Goal: Task Accomplishment & Management: Complete application form

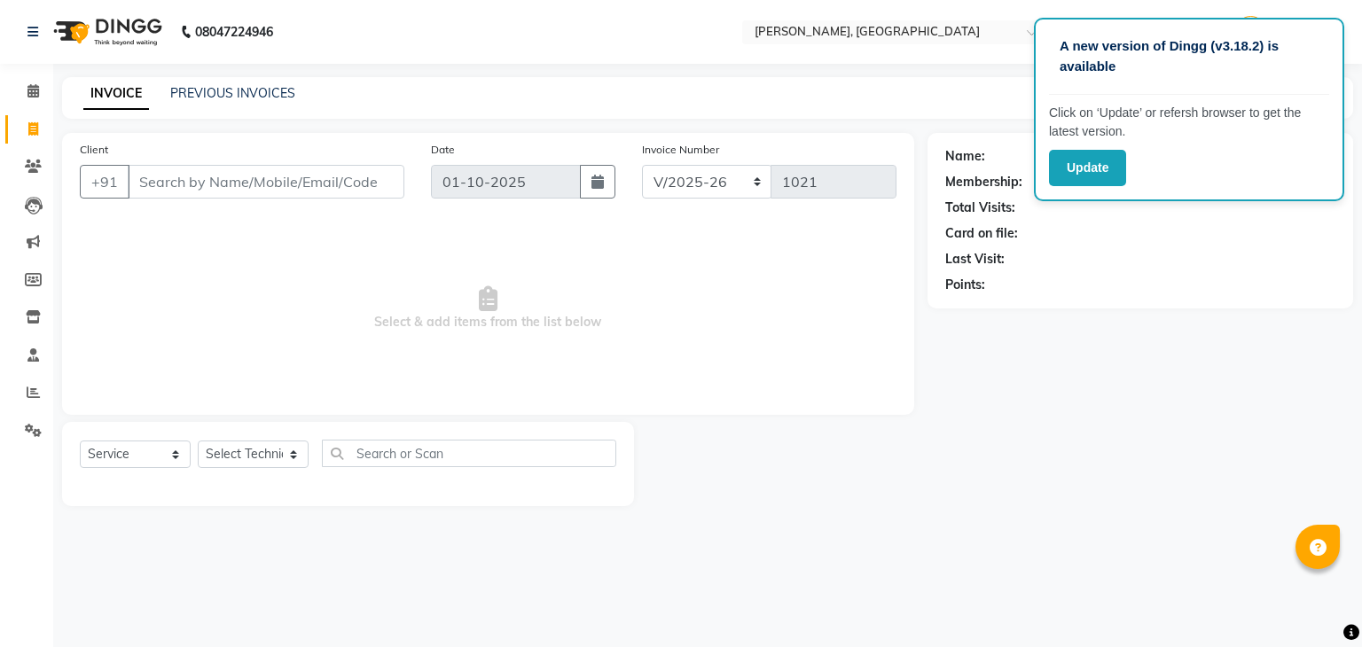
select select "4495"
select select "service"
click at [145, 181] on input "Client" at bounding box center [266, 182] width 277 height 34
type input "9845011871"
click at [340, 182] on span "Add Client" at bounding box center [359, 182] width 70 height 18
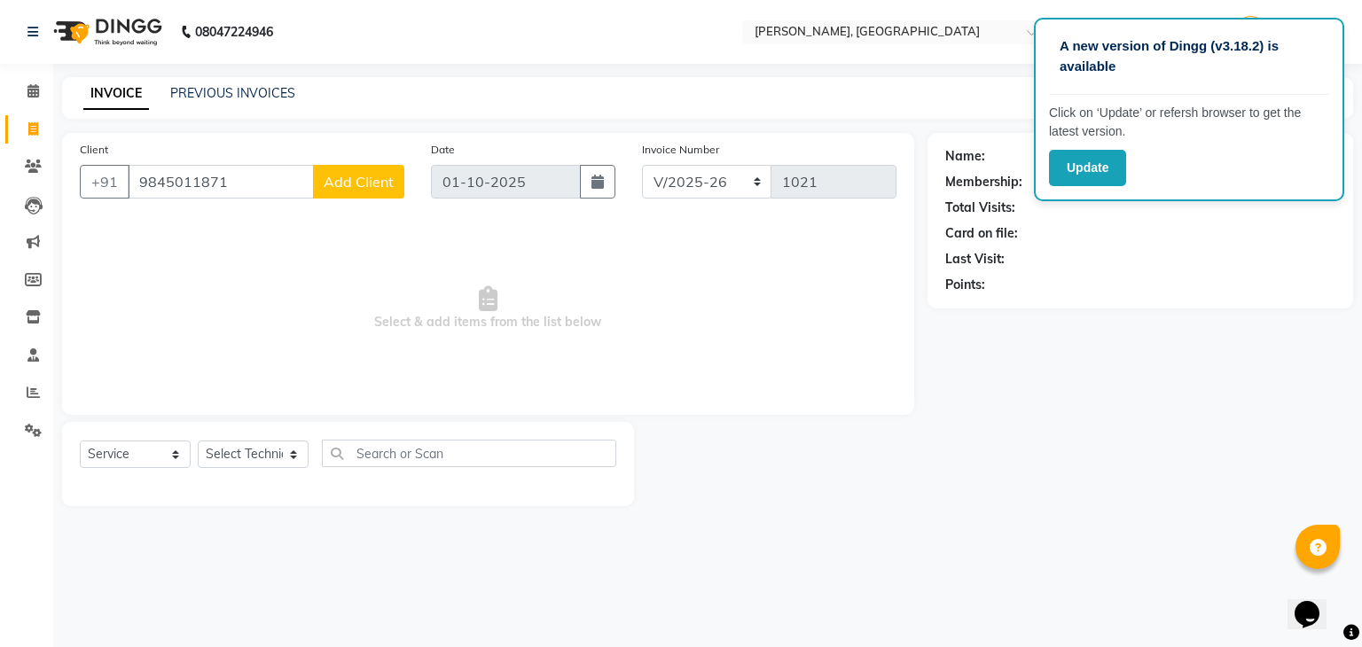
select select "21"
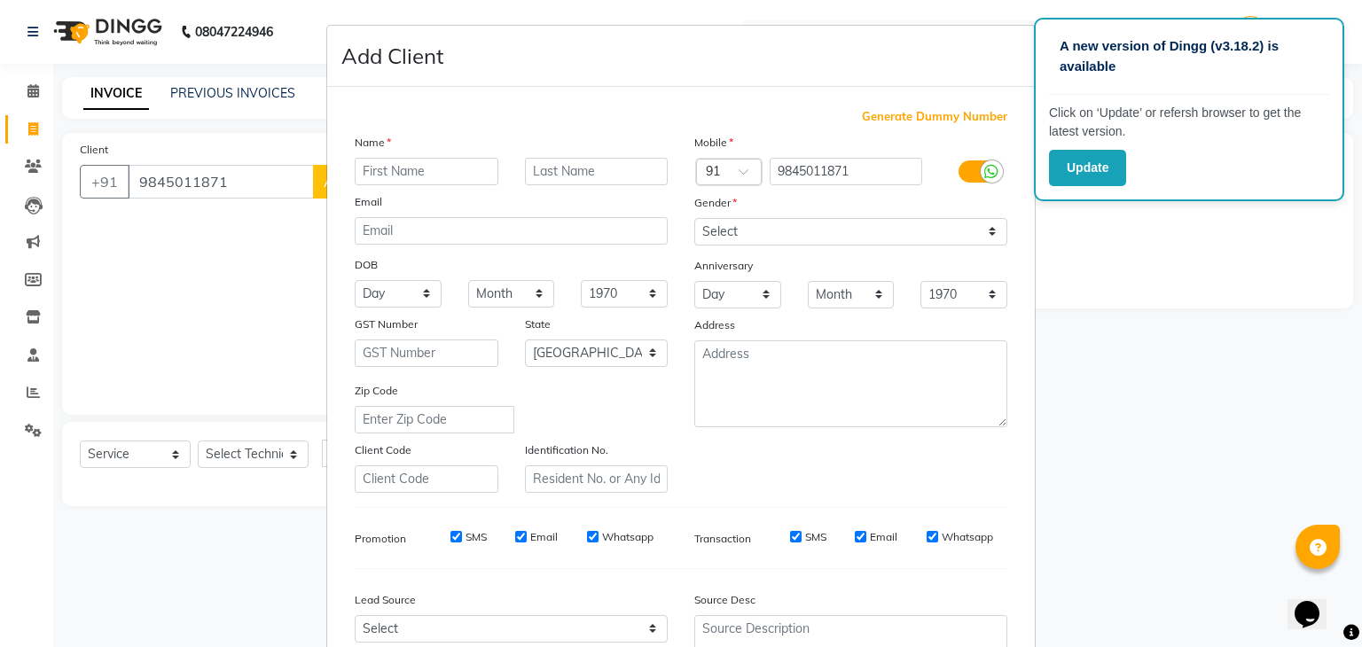
click at [378, 175] on input "text" at bounding box center [427, 171] width 144 height 27
type input "[PERSON_NAME]"
click at [763, 229] on select "Select [DEMOGRAPHIC_DATA] [DEMOGRAPHIC_DATA] Other Prefer Not To Say" at bounding box center [850, 231] width 313 height 27
select select "[DEMOGRAPHIC_DATA]"
click at [694, 219] on select "Select [DEMOGRAPHIC_DATA] [DEMOGRAPHIC_DATA] Other Prefer Not To Say" at bounding box center [850, 231] width 313 height 27
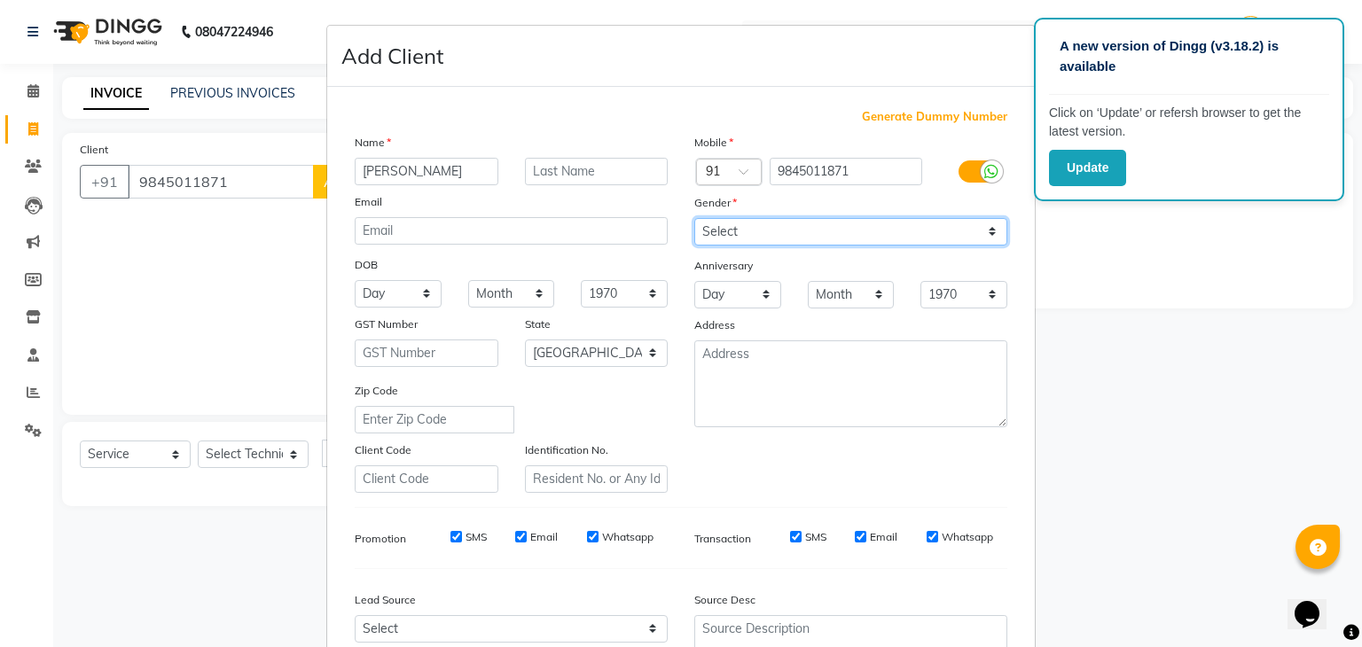
click at [753, 231] on select "Select [DEMOGRAPHIC_DATA] [DEMOGRAPHIC_DATA] Other Prefer Not To Say" at bounding box center [850, 231] width 313 height 27
click at [694, 219] on select "Select [DEMOGRAPHIC_DATA] [DEMOGRAPHIC_DATA] Other Prefer Not To Say" at bounding box center [850, 231] width 313 height 27
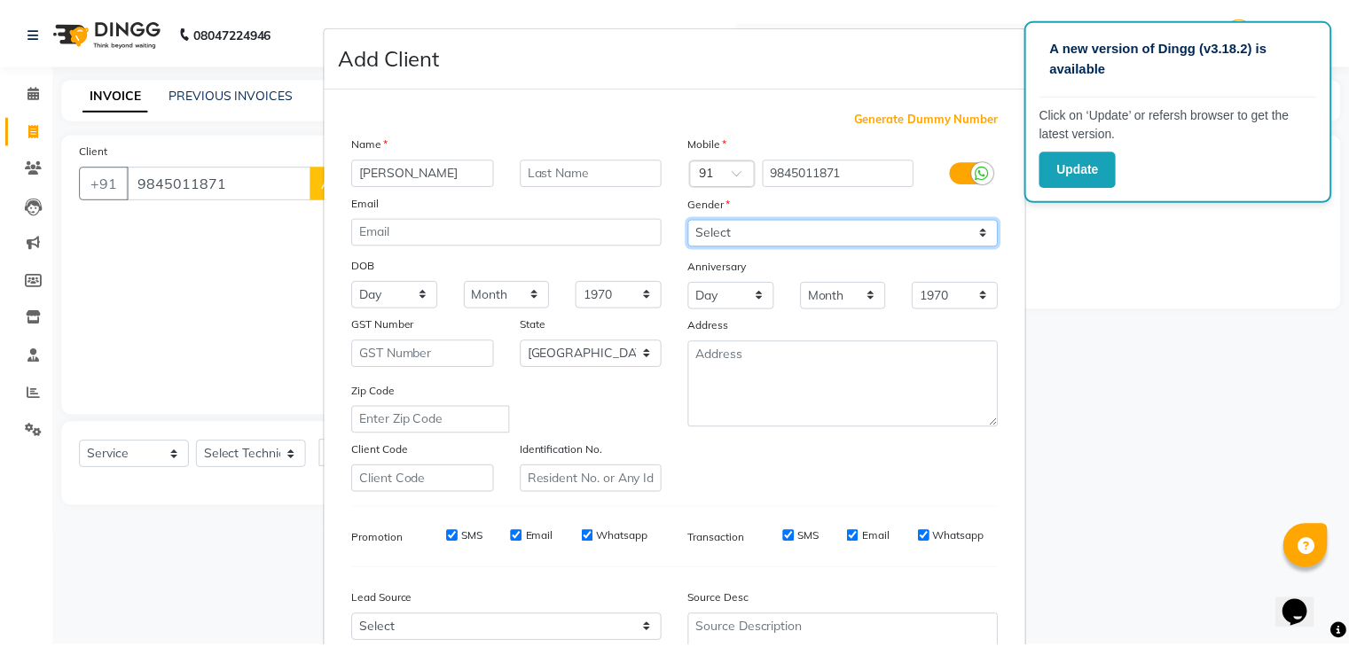
scroll to position [180, 0]
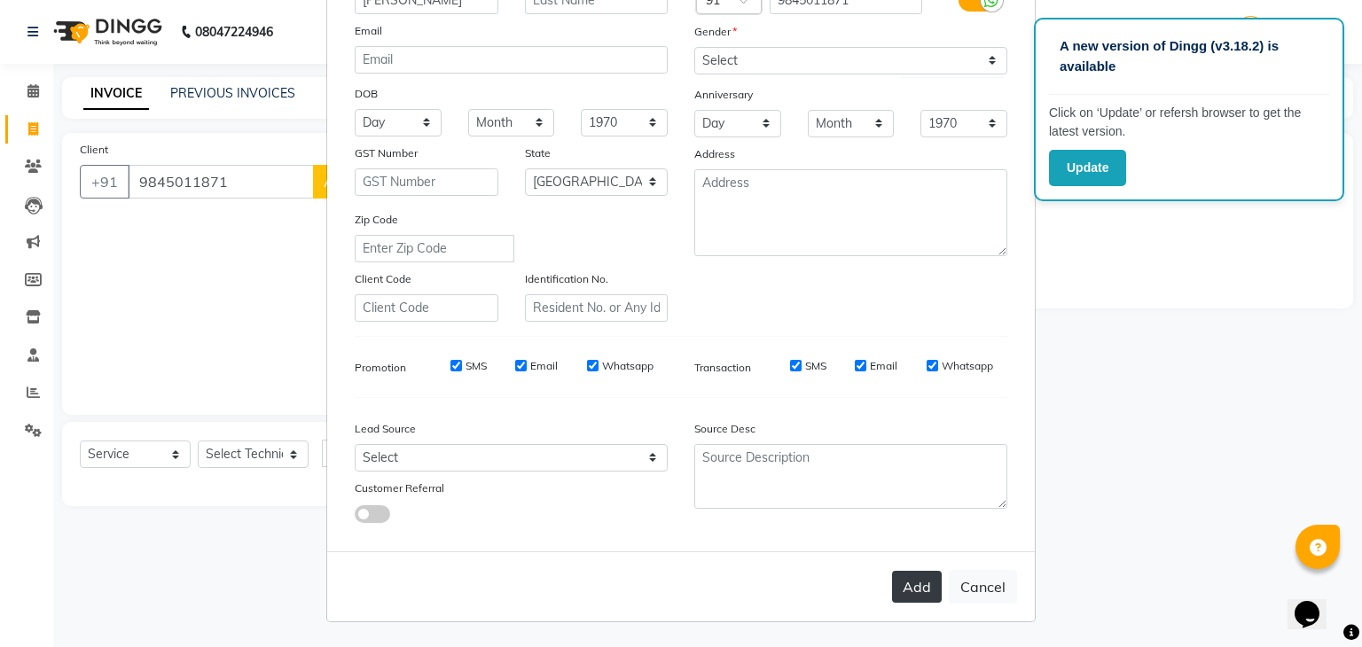
click at [919, 591] on button "Add" at bounding box center [917, 587] width 50 height 32
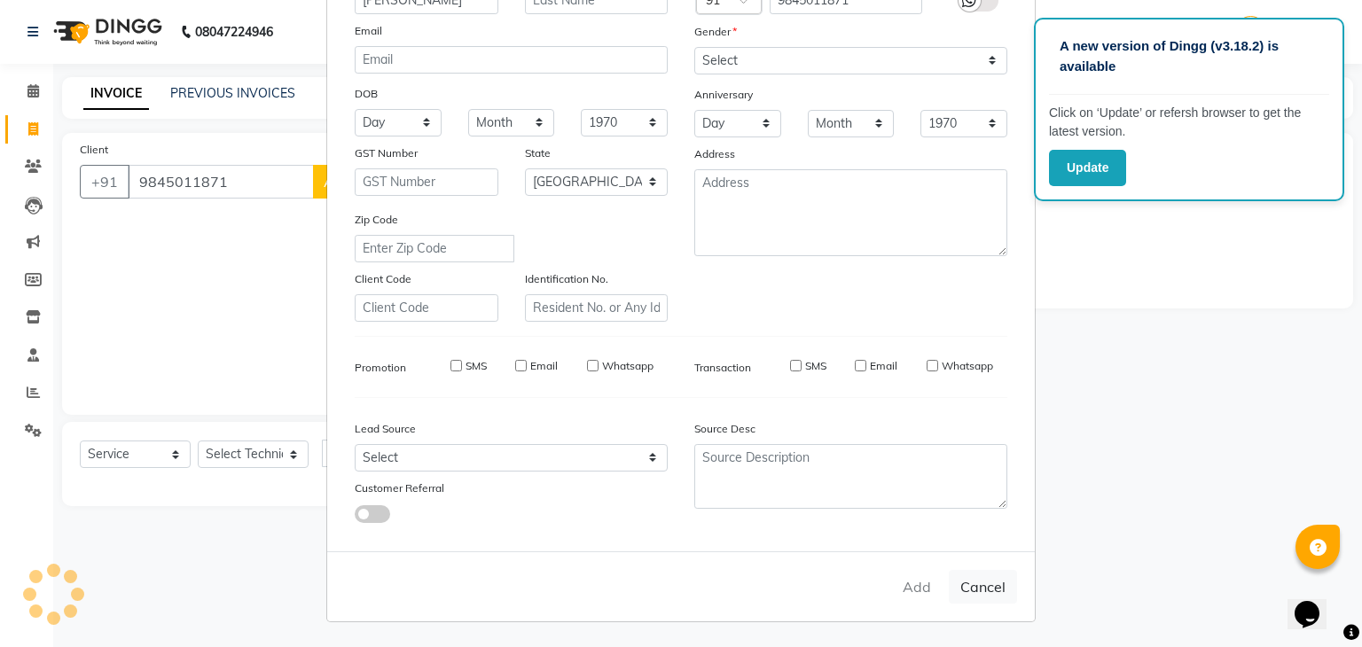
type input "98******71"
select select
select select "null"
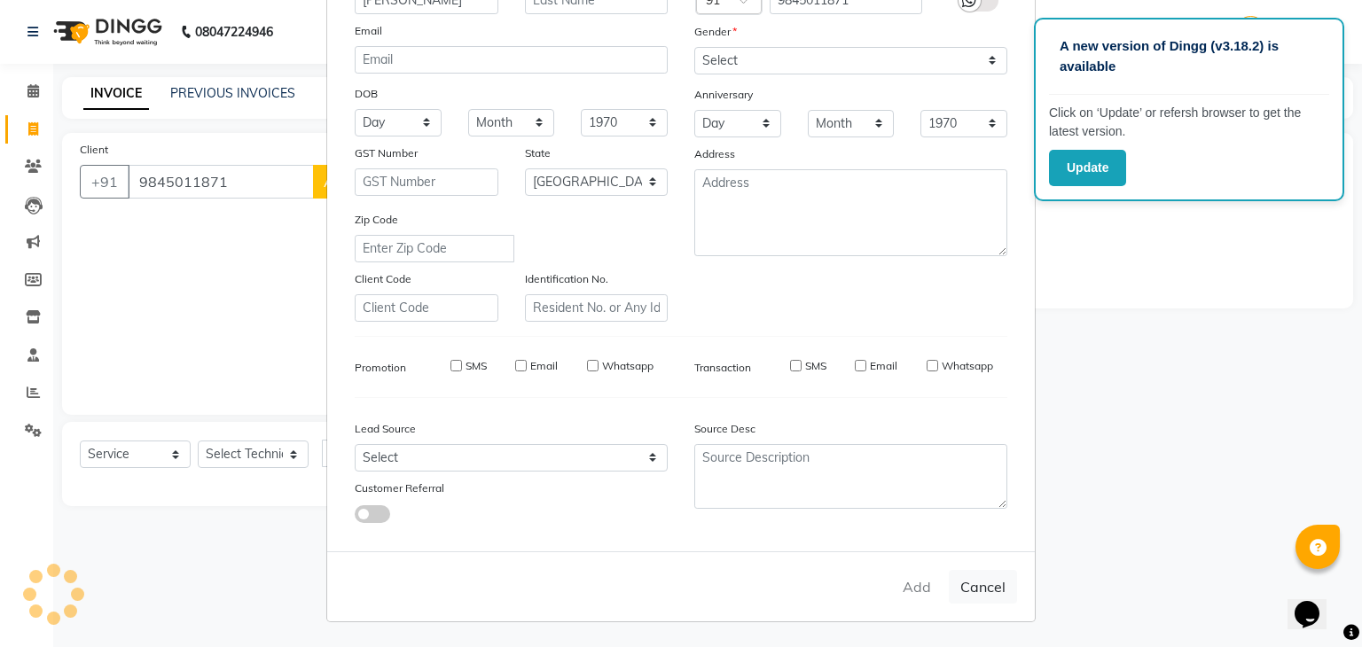
select select
checkbox input "false"
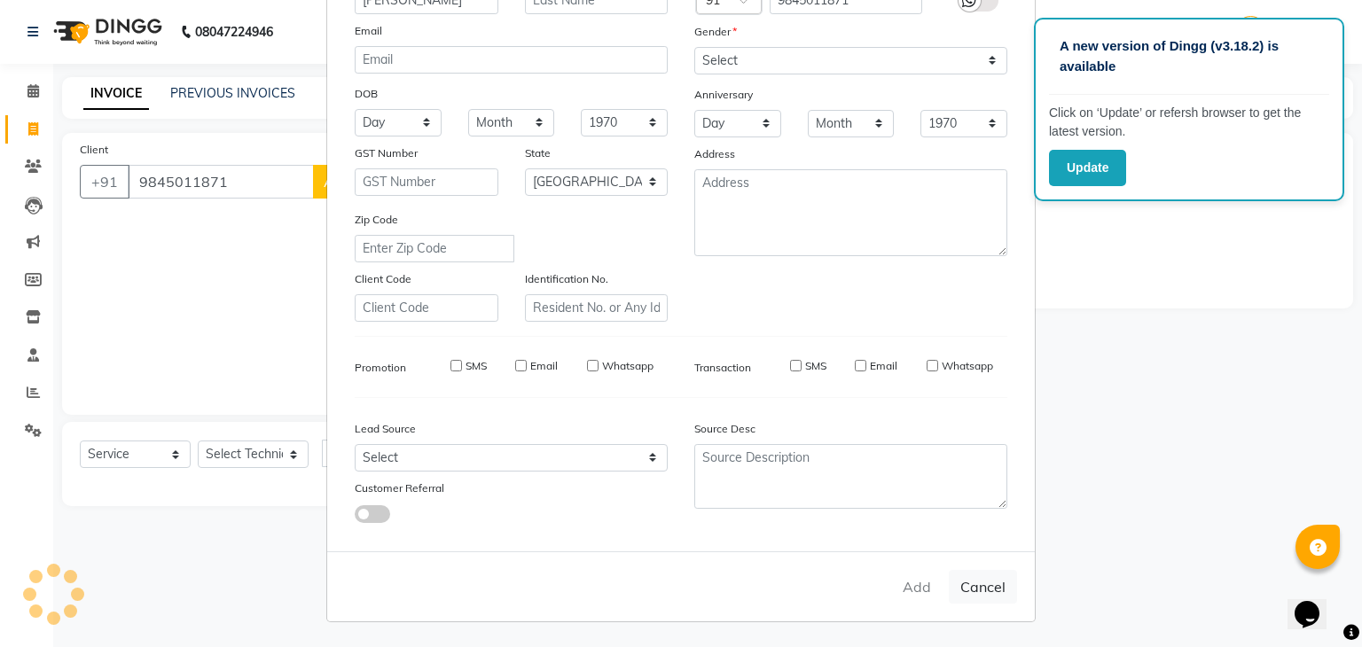
checkbox input "false"
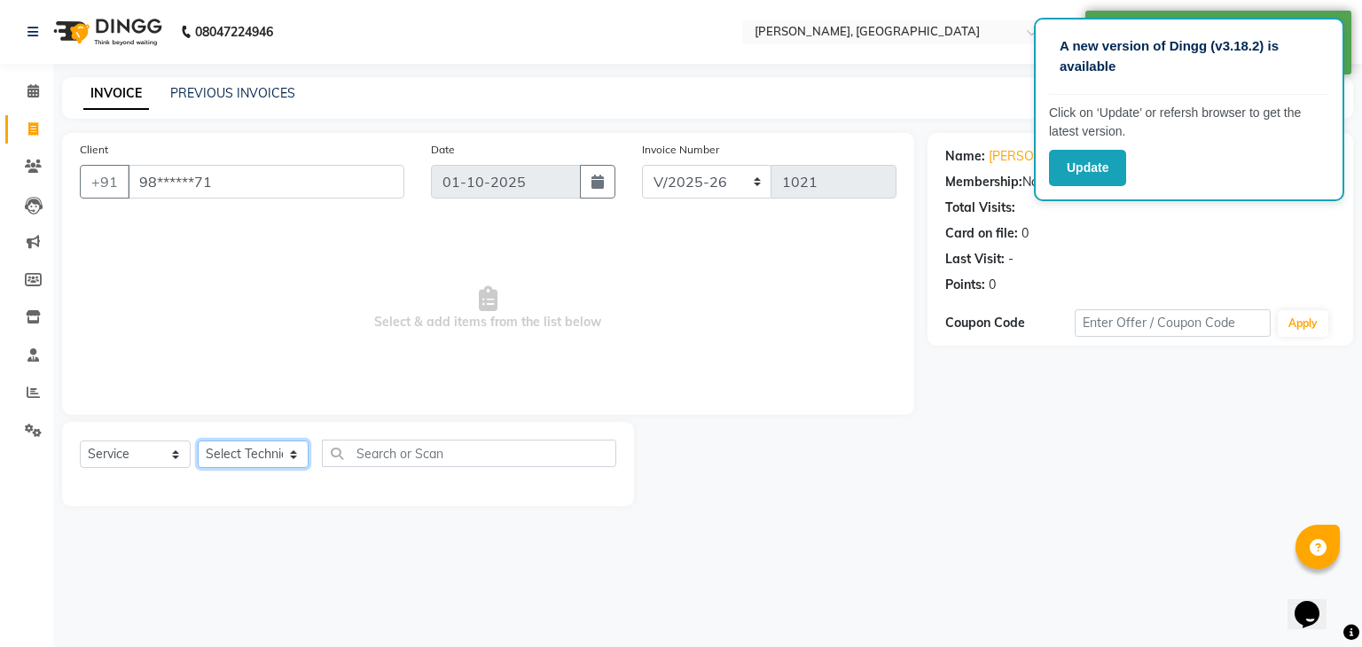
click at [293, 458] on select "Select Technician Admin [PERSON_NAME] Manager [PERSON_NAME]" at bounding box center [253, 454] width 111 height 27
select select "77389"
click at [198, 442] on select "Select Technician Admin [PERSON_NAME] Manager [PERSON_NAME]" at bounding box center [253, 454] width 111 height 27
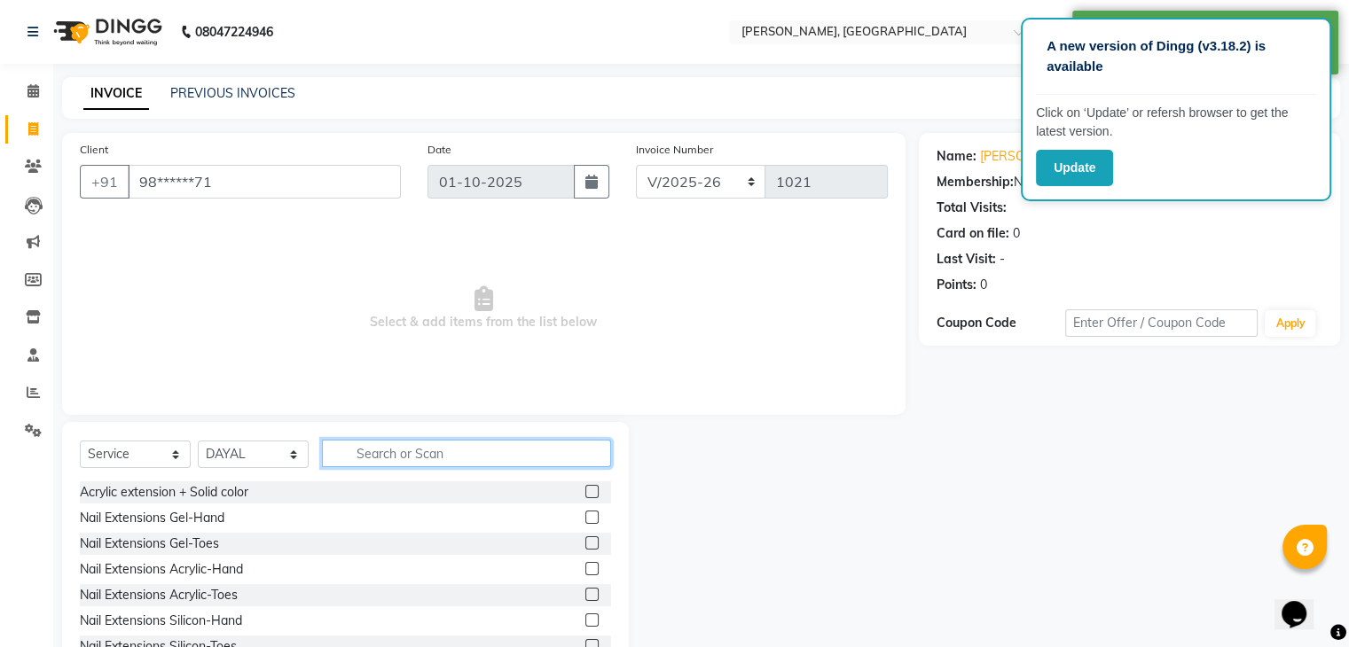
click at [356, 454] on input "text" at bounding box center [466, 453] width 289 height 27
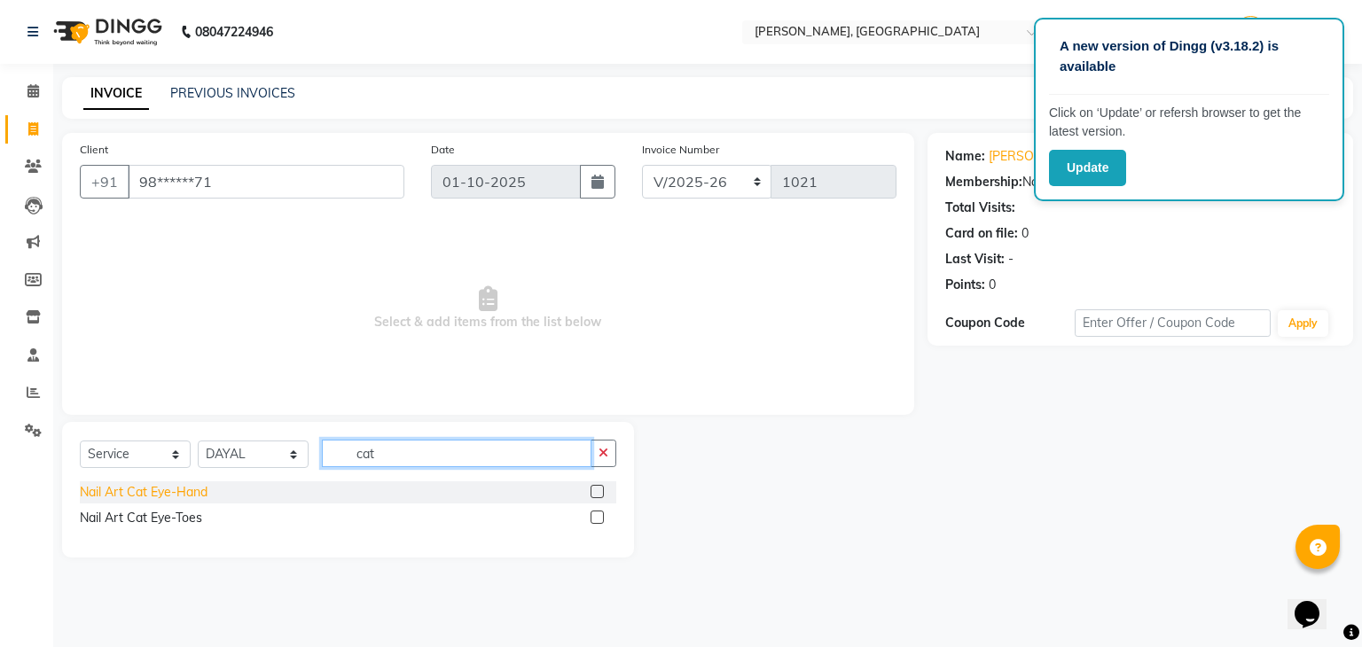
type input "cat"
click at [170, 493] on div "Nail Art Cat Eye-Hand" at bounding box center [144, 492] width 128 height 19
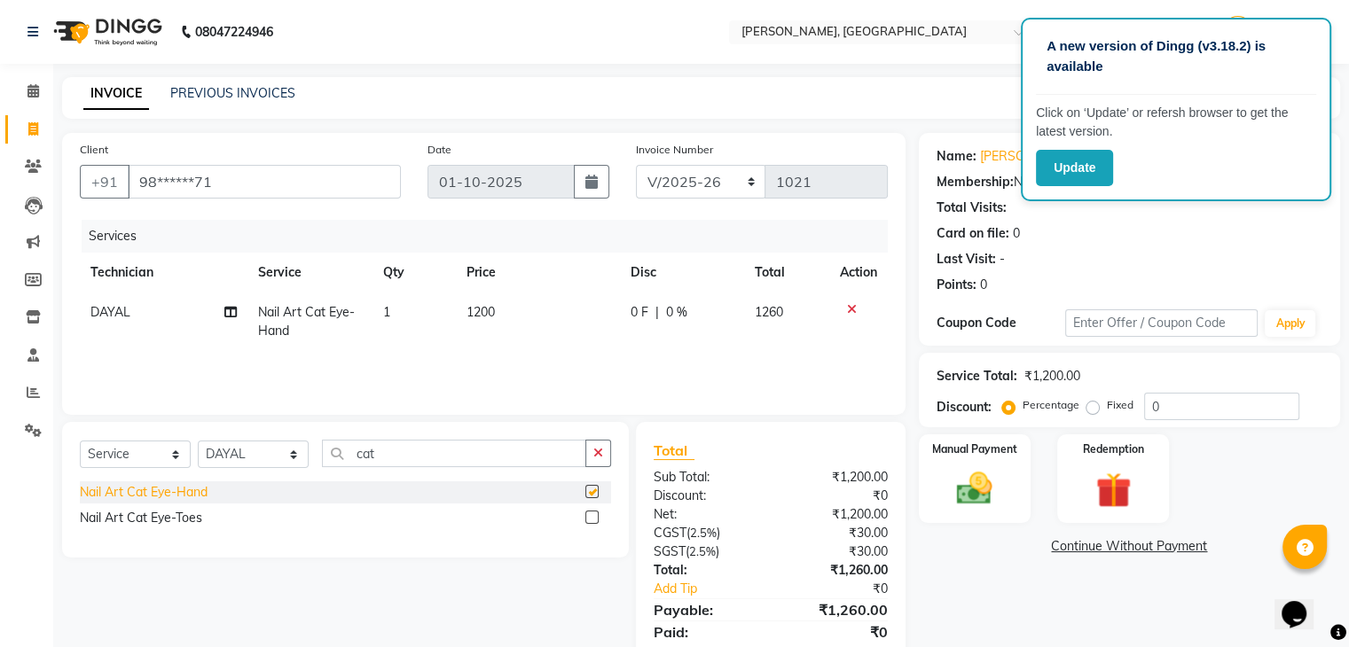
checkbox input "false"
click at [500, 309] on td "1200" at bounding box center [537, 322] width 163 height 59
select select "77389"
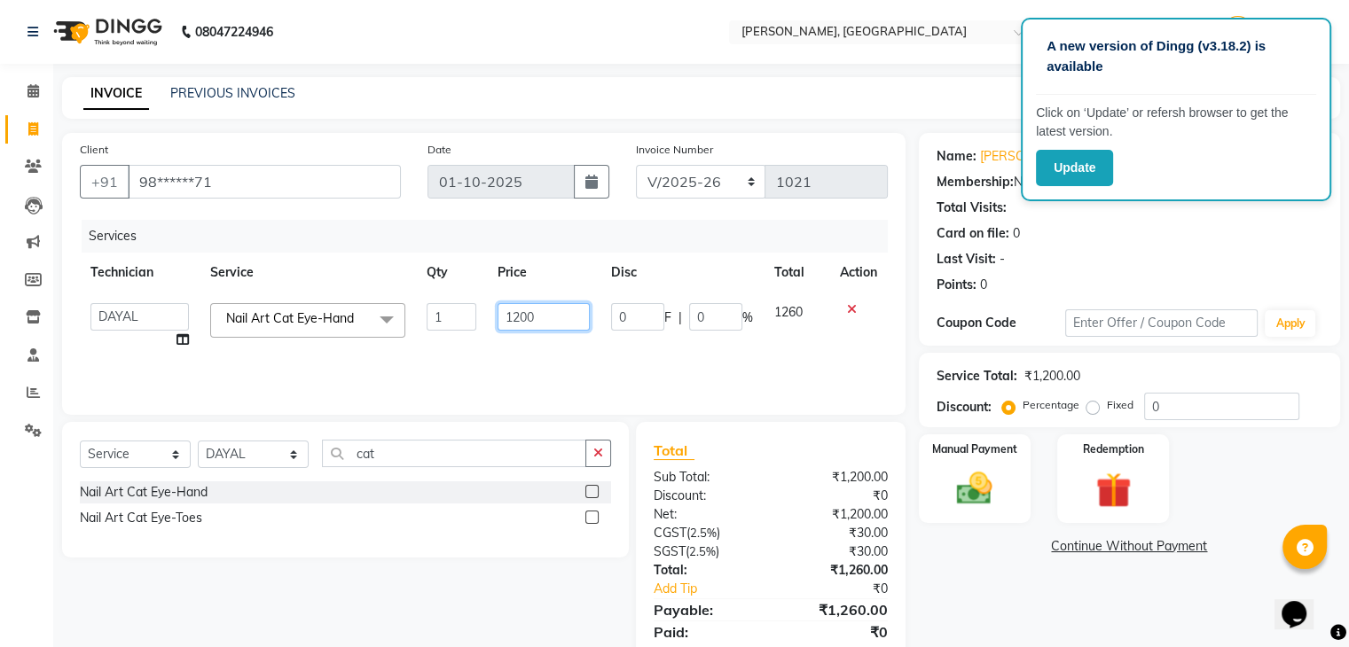
click at [543, 317] on input "1200" at bounding box center [543, 316] width 92 height 27
type input "1"
type input "1000"
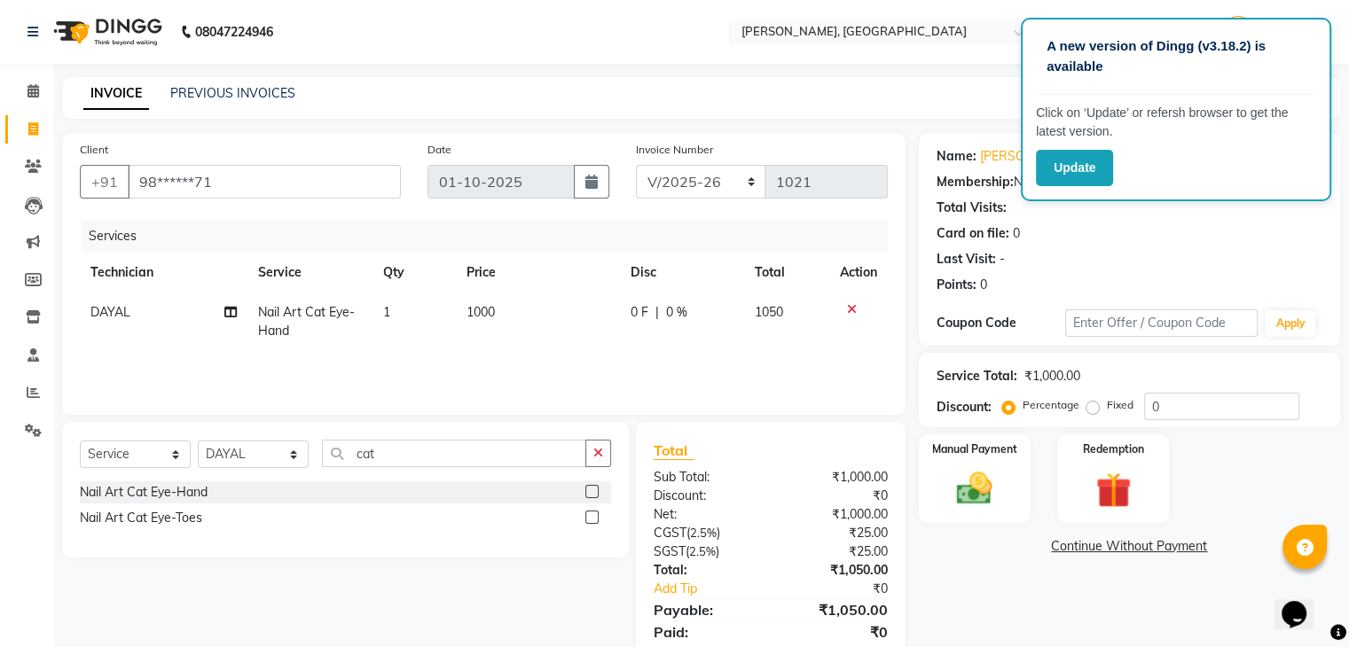
click at [637, 364] on div "Services Technician Service Qty Price Disc Total Action DAYAL Nail Art Cat Eye-…" at bounding box center [484, 308] width 808 height 177
click at [977, 487] on img at bounding box center [973, 489] width 59 height 43
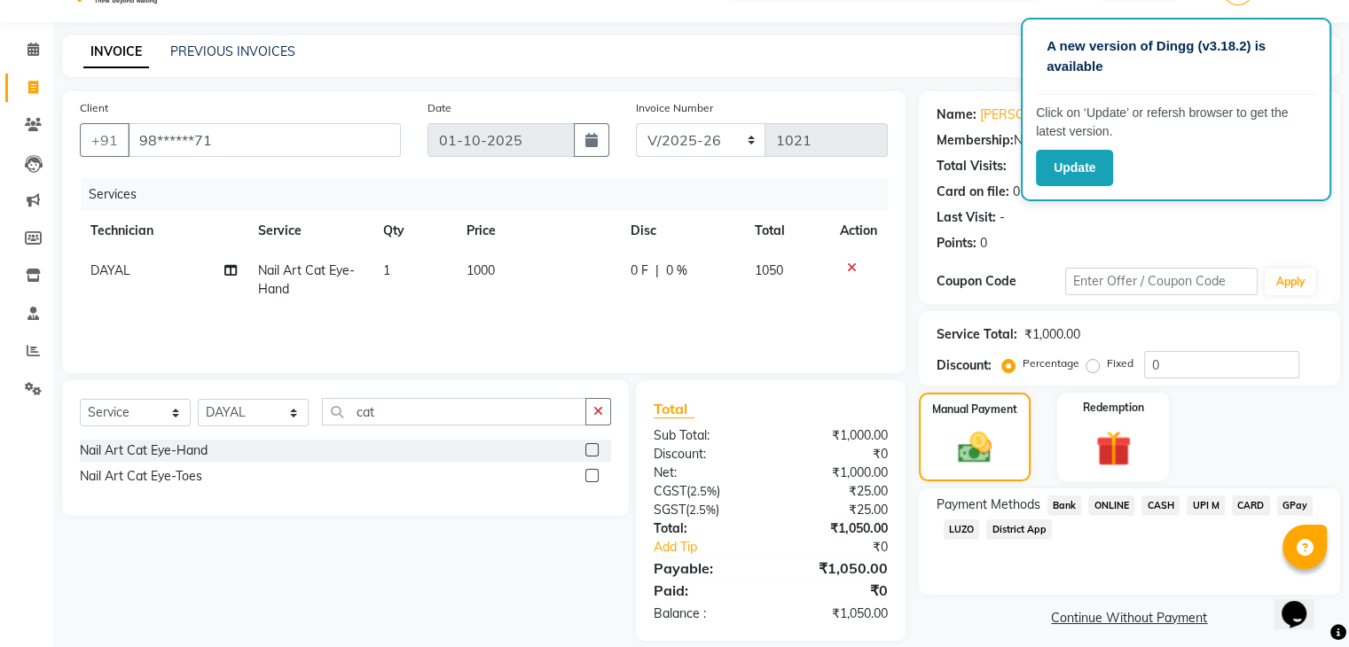
scroll to position [63, 0]
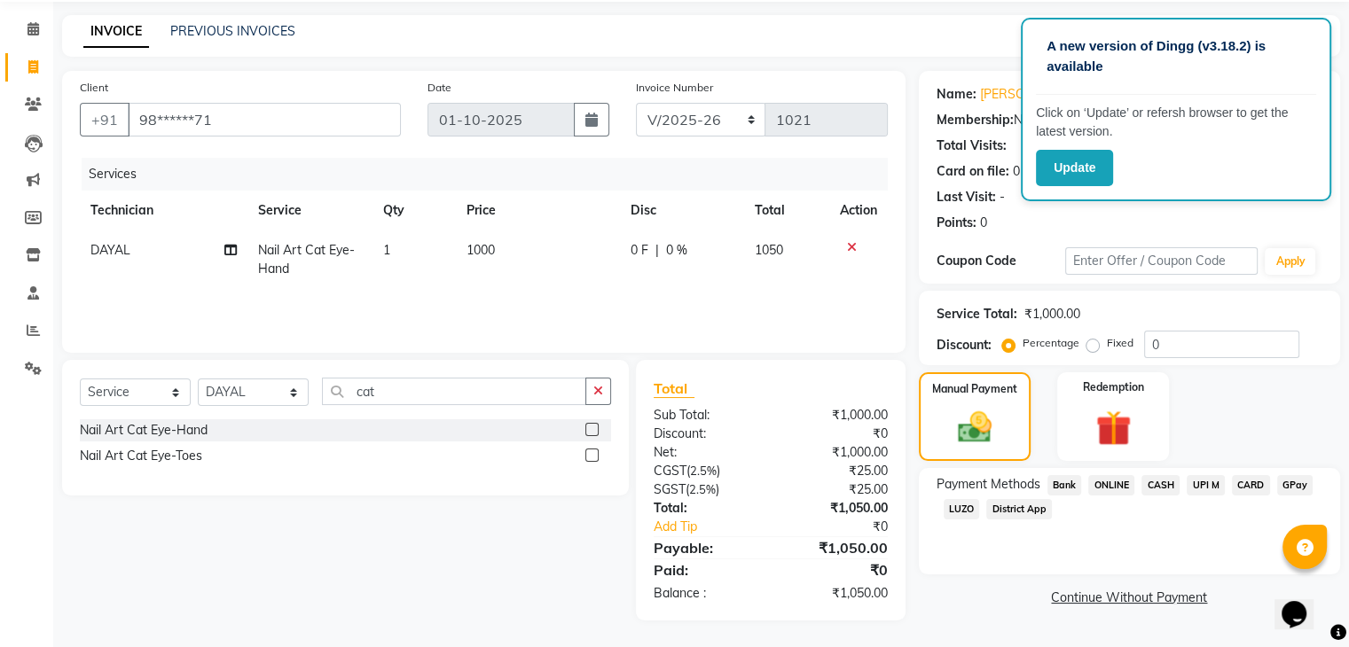
click at [1249, 485] on span "CARD" at bounding box center [1251, 485] width 38 height 20
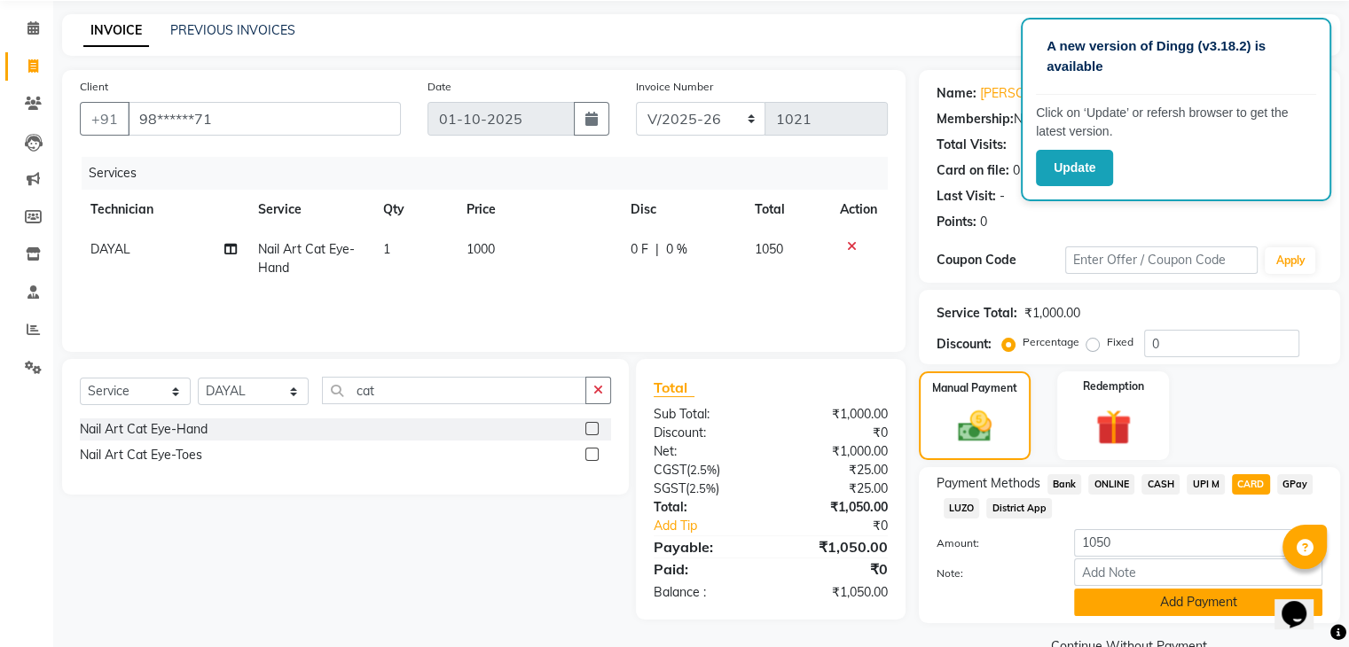
click at [1145, 604] on button "Add Payment" at bounding box center [1198, 602] width 248 height 27
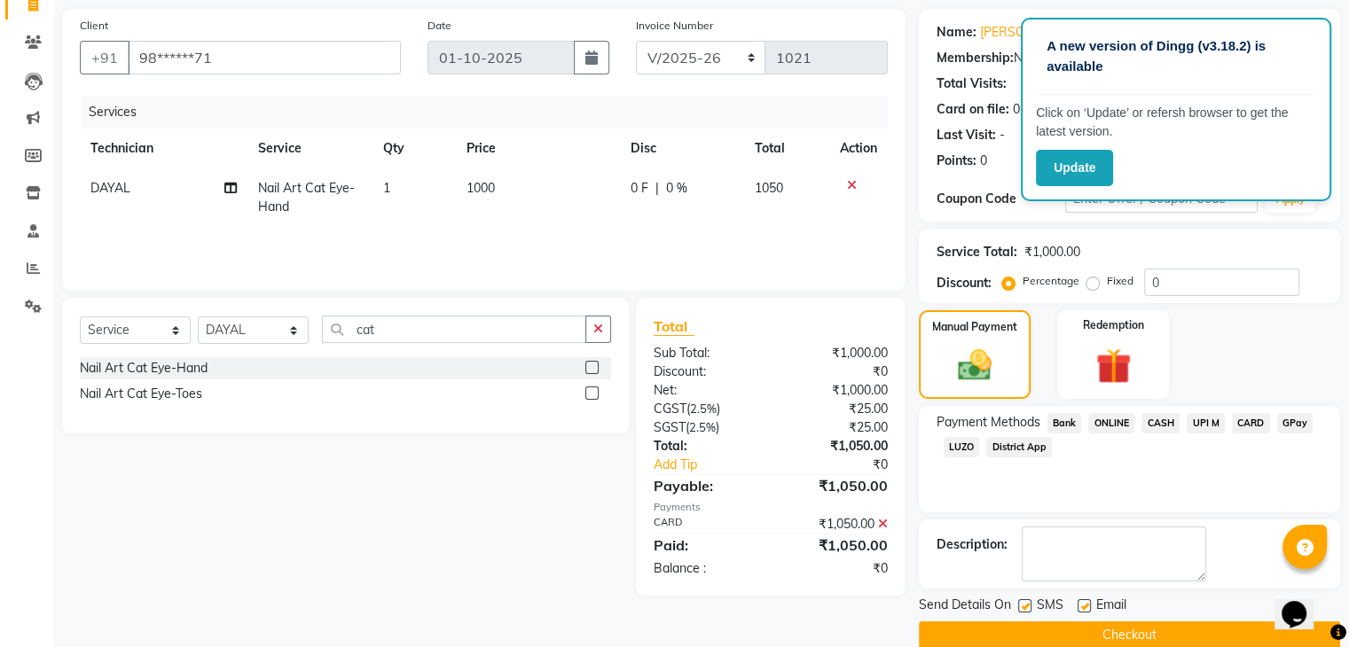
scroll to position [152, 0]
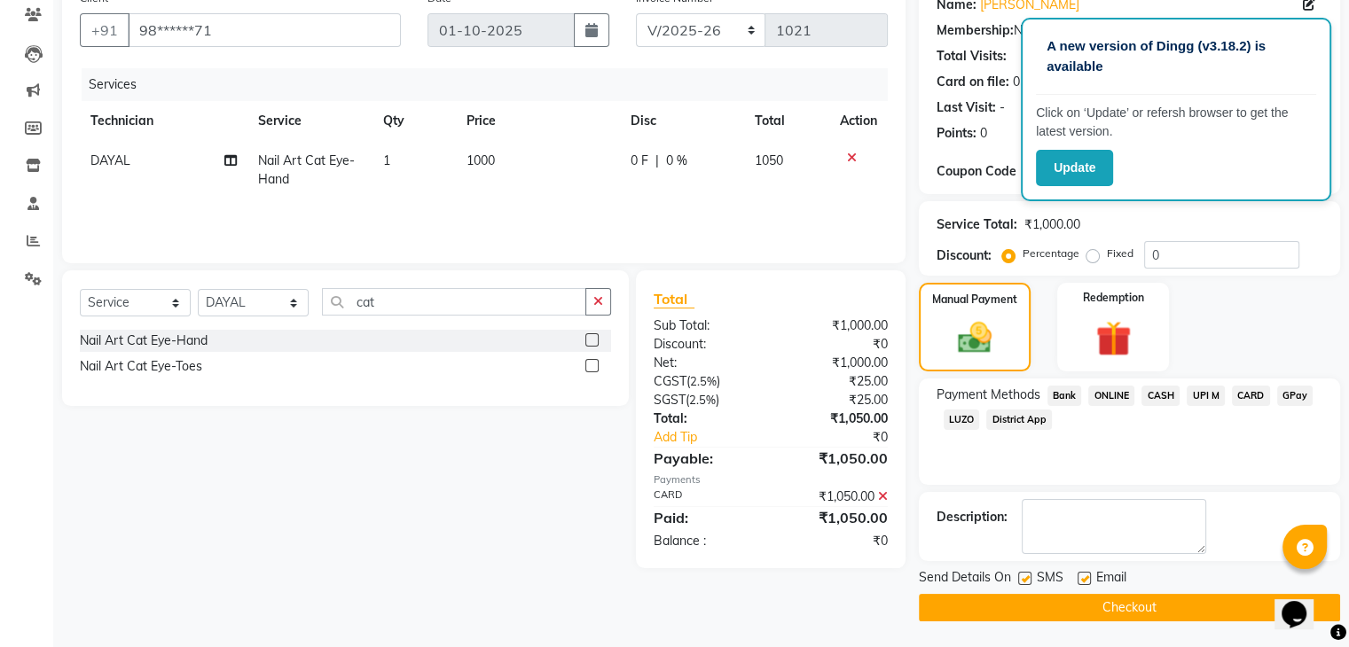
click at [1131, 609] on button "Checkout" at bounding box center [1129, 607] width 421 height 27
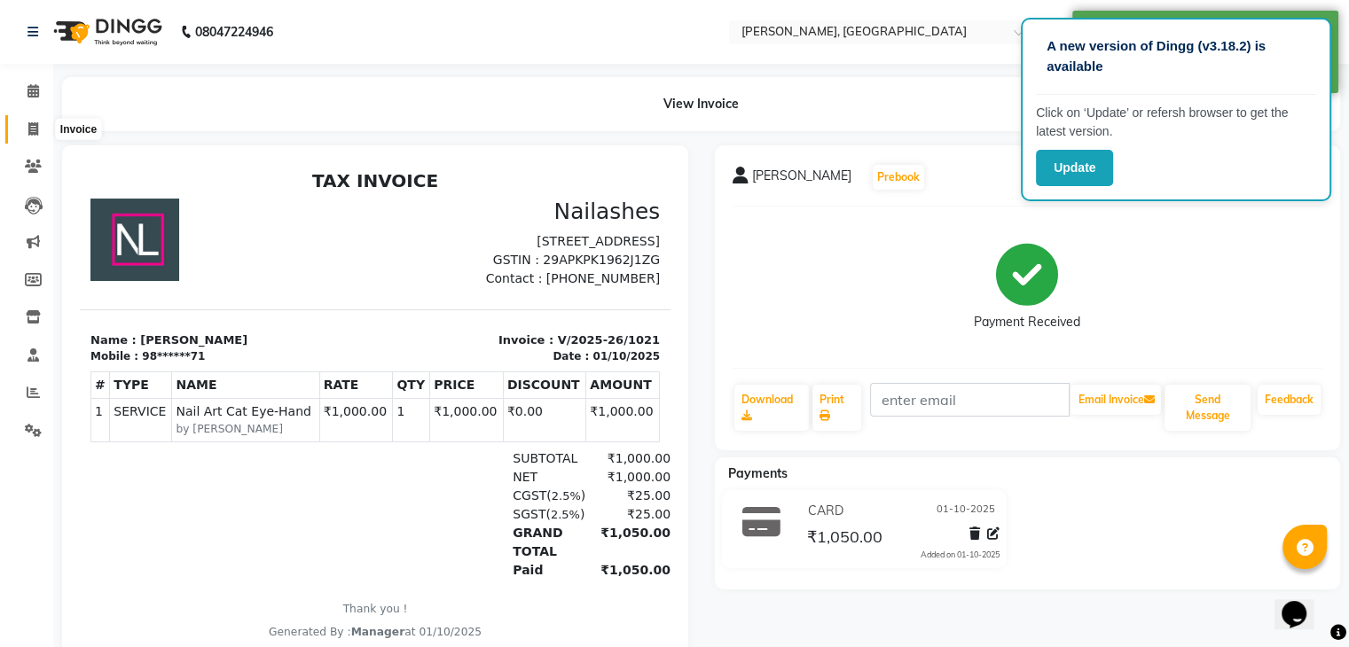
click at [28, 126] on icon at bounding box center [33, 128] width 10 height 13
select select "4495"
select select "service"
